Goal: Obtain resource: Download file/media

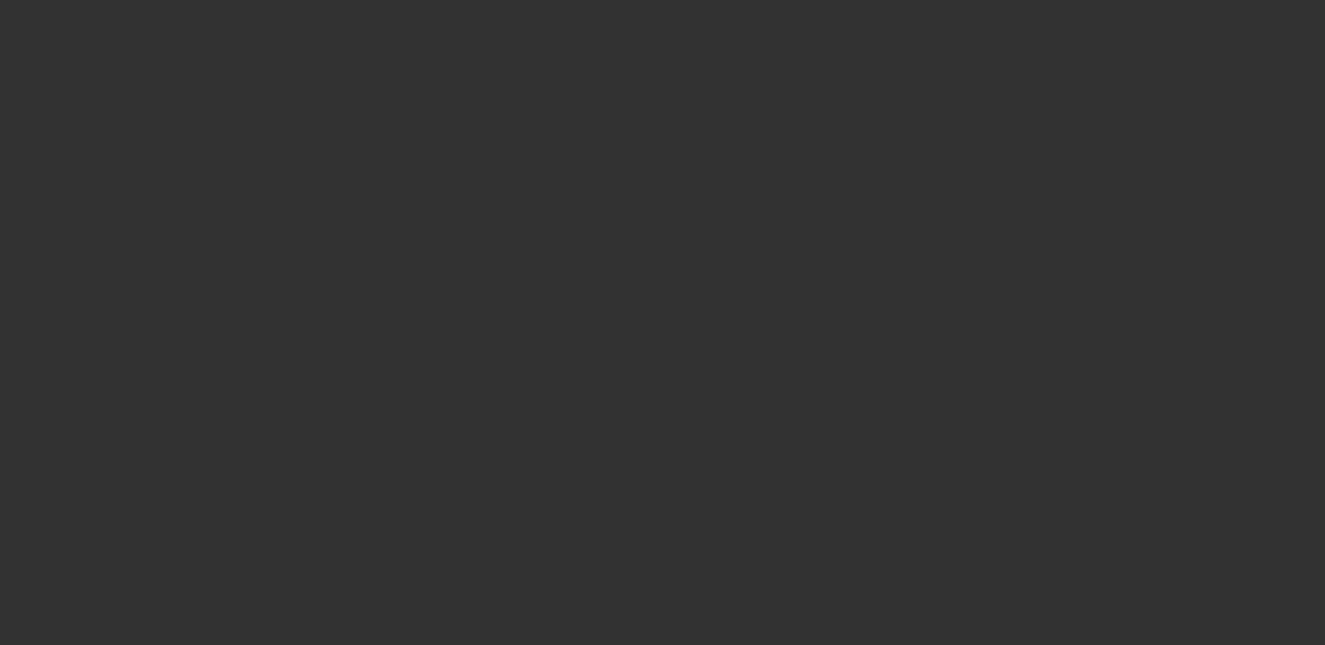
select select "4"
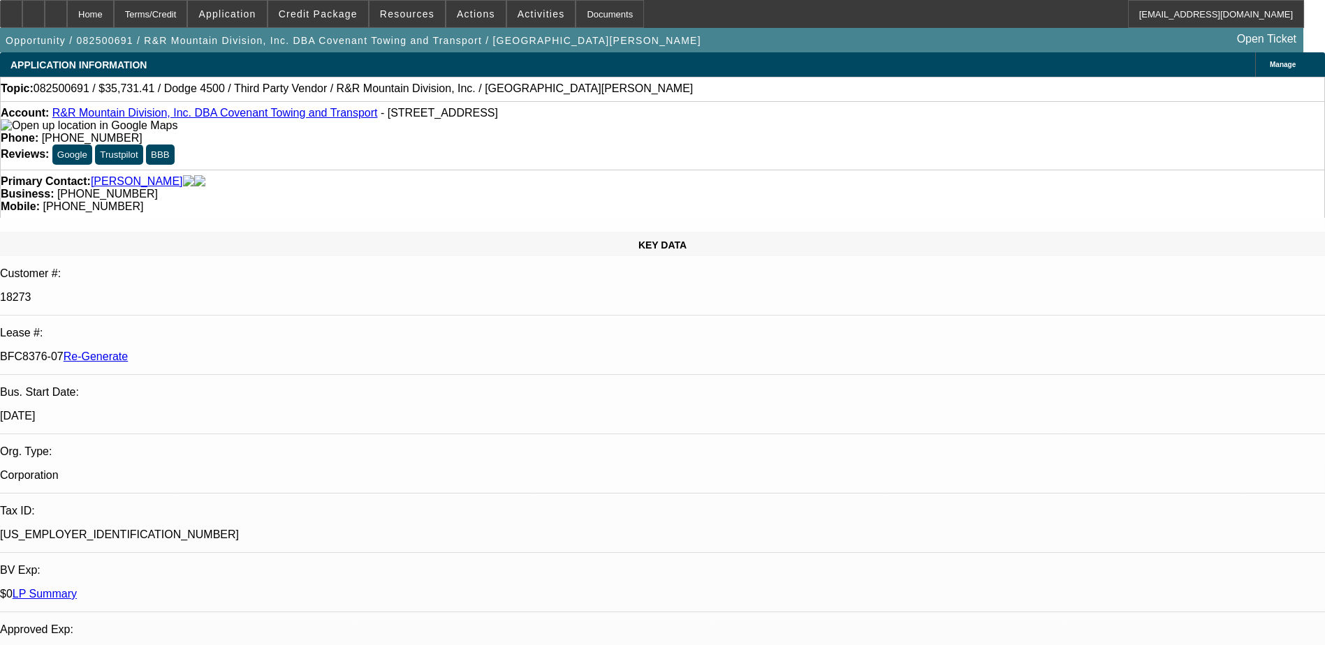
select select "0"
select select "1"
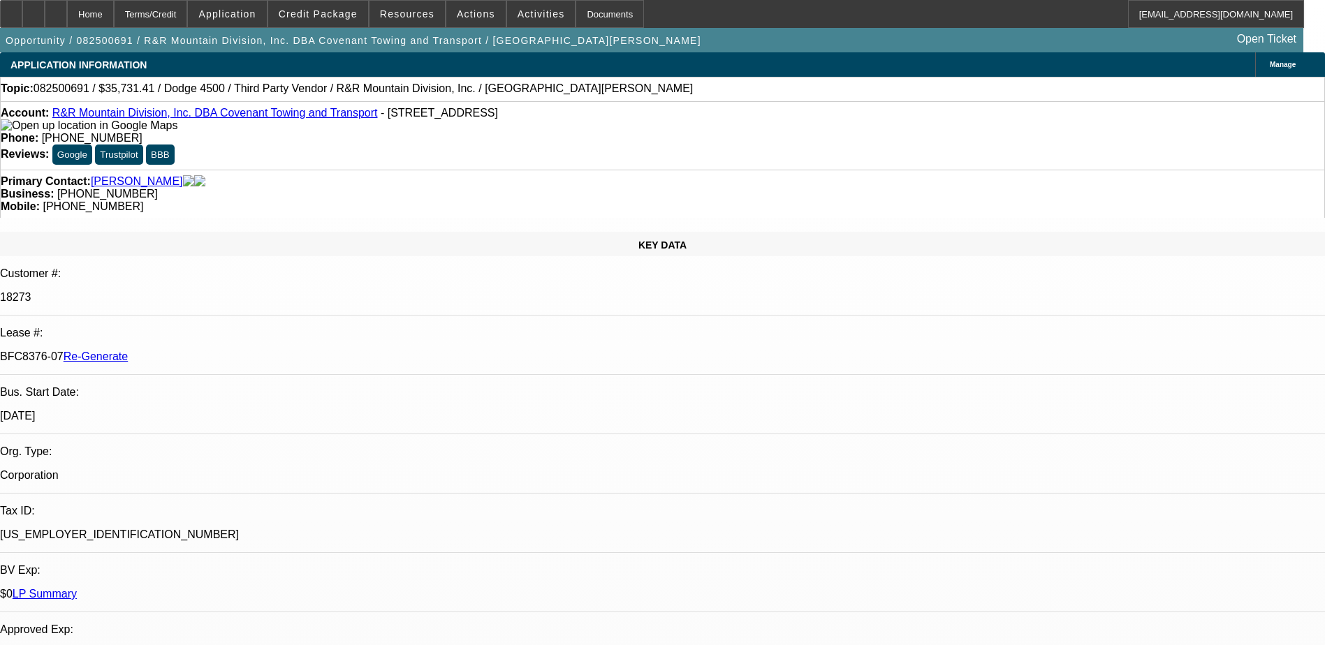
select select "6"
click at [335, 11] on span "Credit Package" at bounding box center [318, 13] width 79 height 11
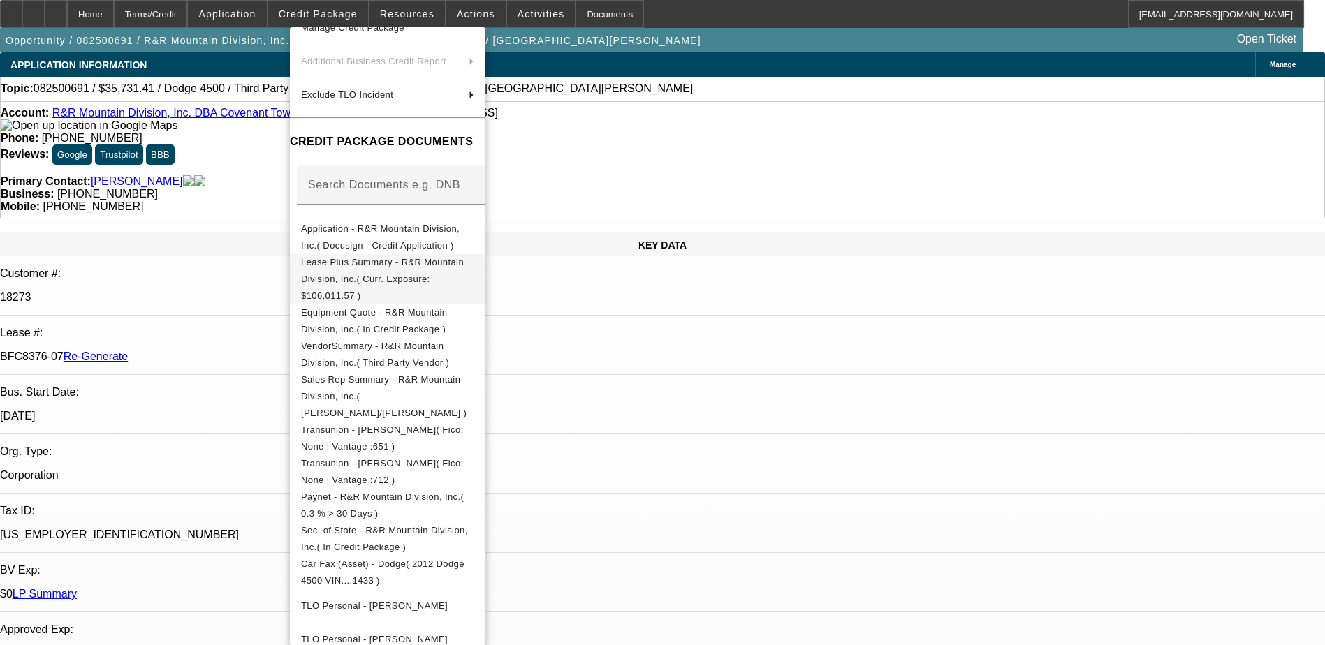
scroll to position [457, 0]
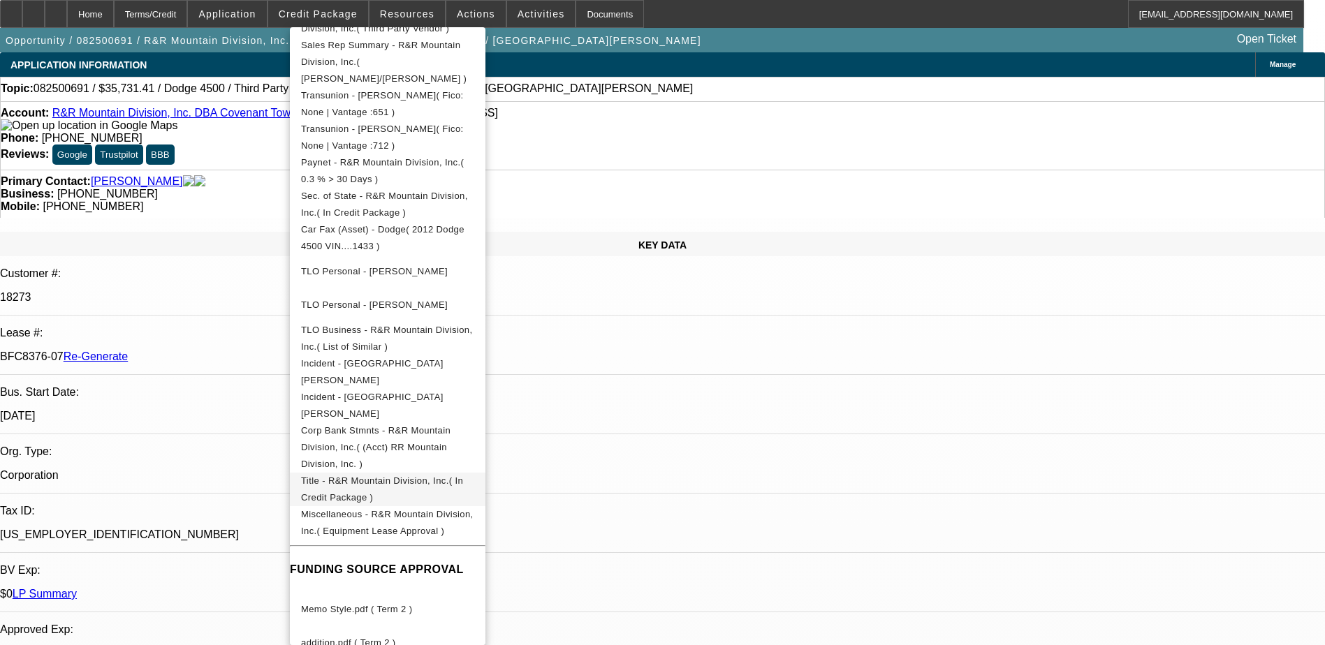
click at [463, 476] on span "Title - R&R Mountain Division, Inc.( In Credit Package )" at bounding box center [382, 489] width 162 height 27
